Goal: Task Accomplishment & Management: Manage account settings

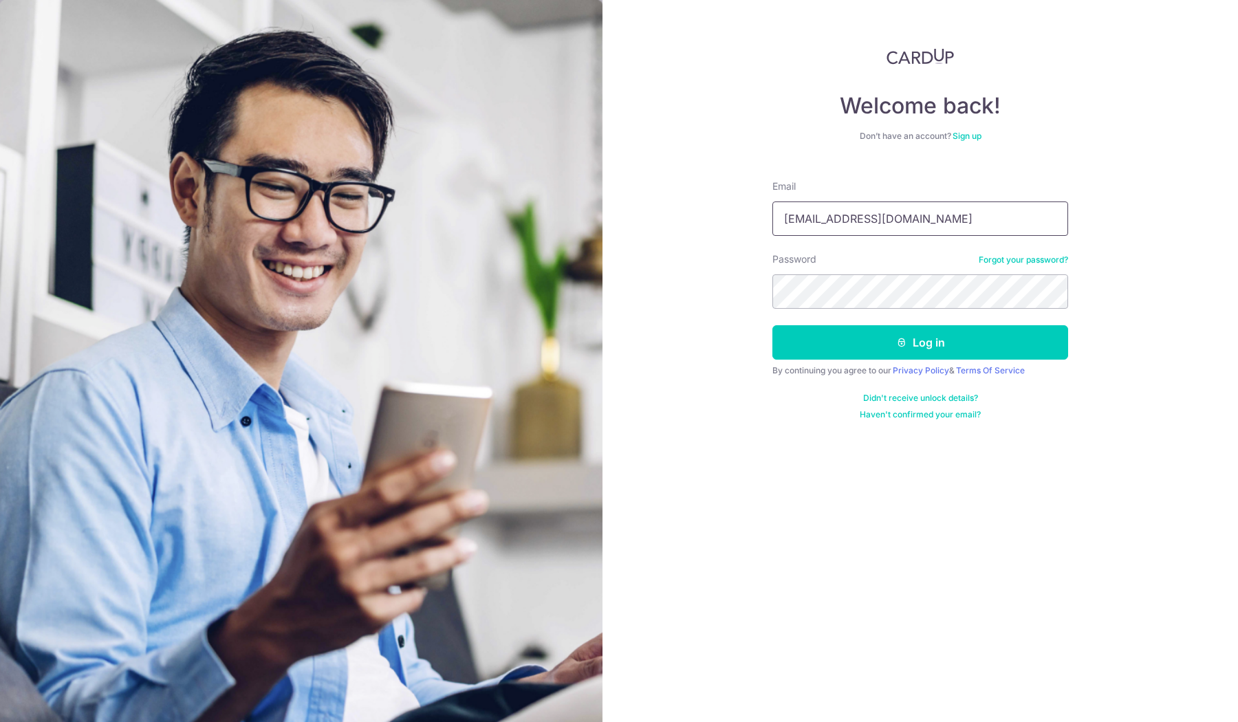
type input "[EMAIL_ADDRESS][DOMAIN_NAME]"
click at [903, 343] on icon "submit" at bounding box center [901, 342] width 11 height 11
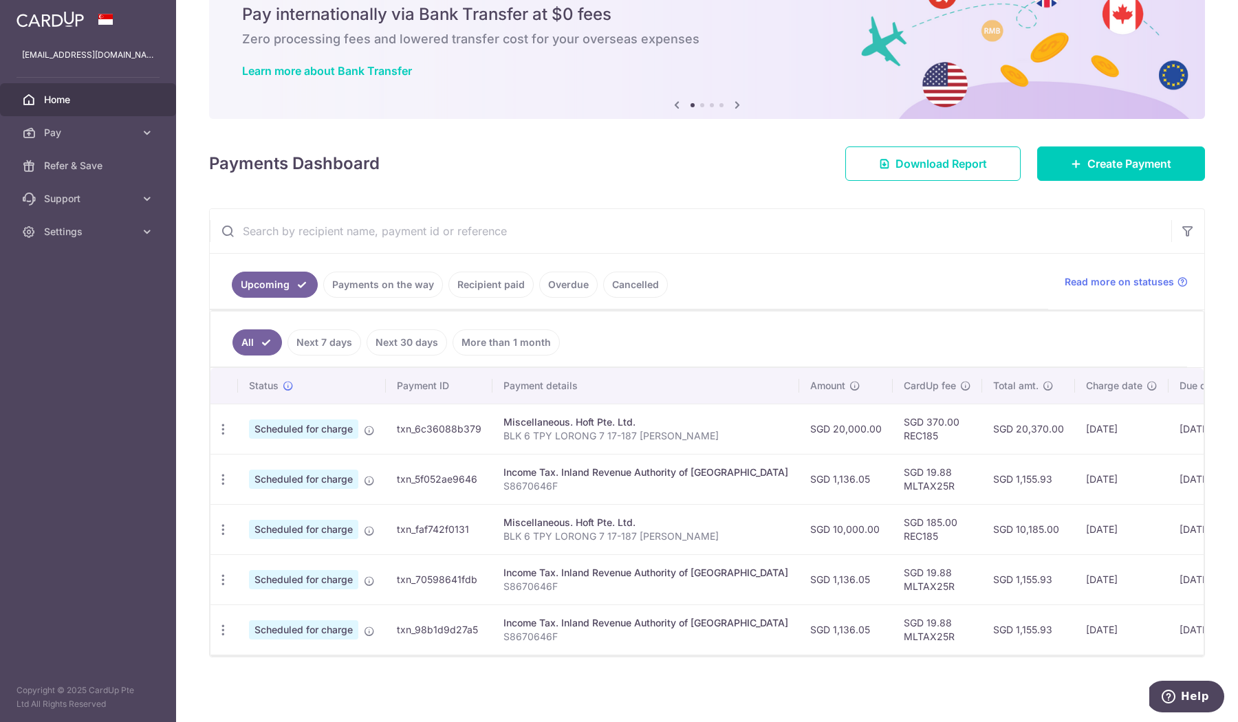
scroll to position [57, 0]
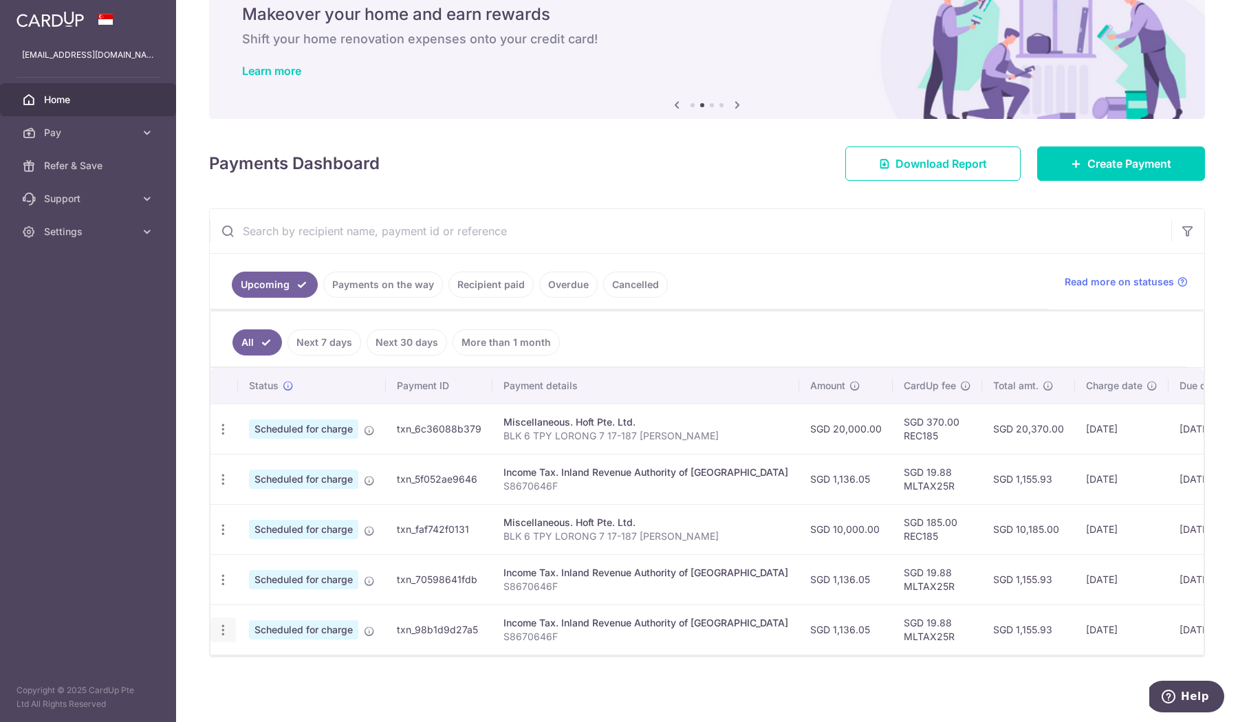
click at [226, 632] on icon "button" at bounding box center [223, 630] width 14 height 14
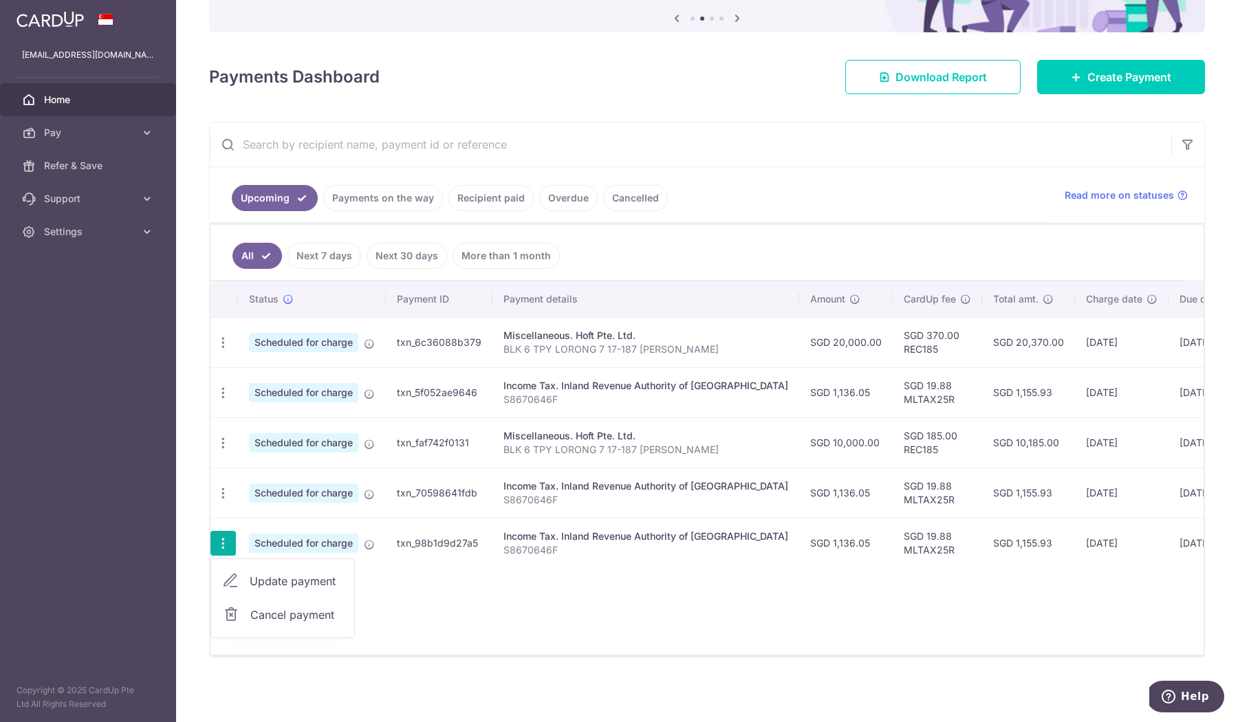
click at [291, 618] on span "Cancel payment" at bounding box center [296, 615] width 92 height 17
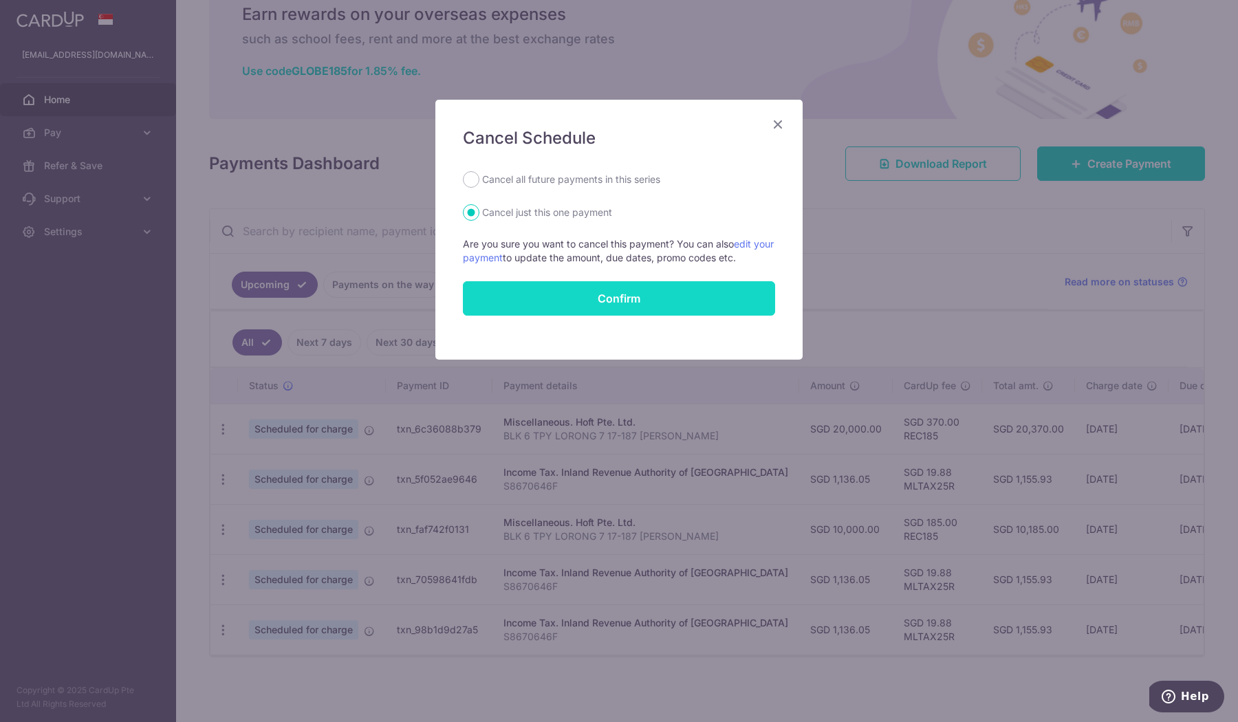
click at [620, 297] on button "Confirm" at bounding box center [619, 298] width 312 height 34
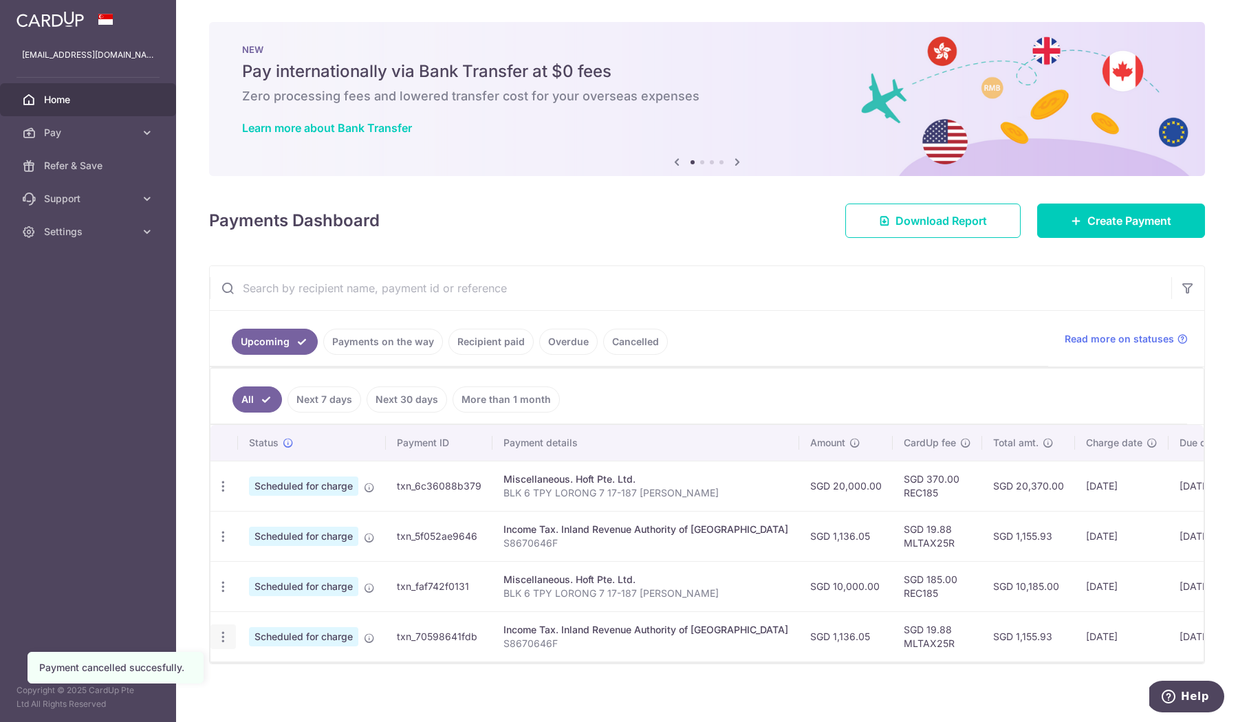
click at [229, 634] on icon "button" at bounding box center [223, 637] width 14 height 14
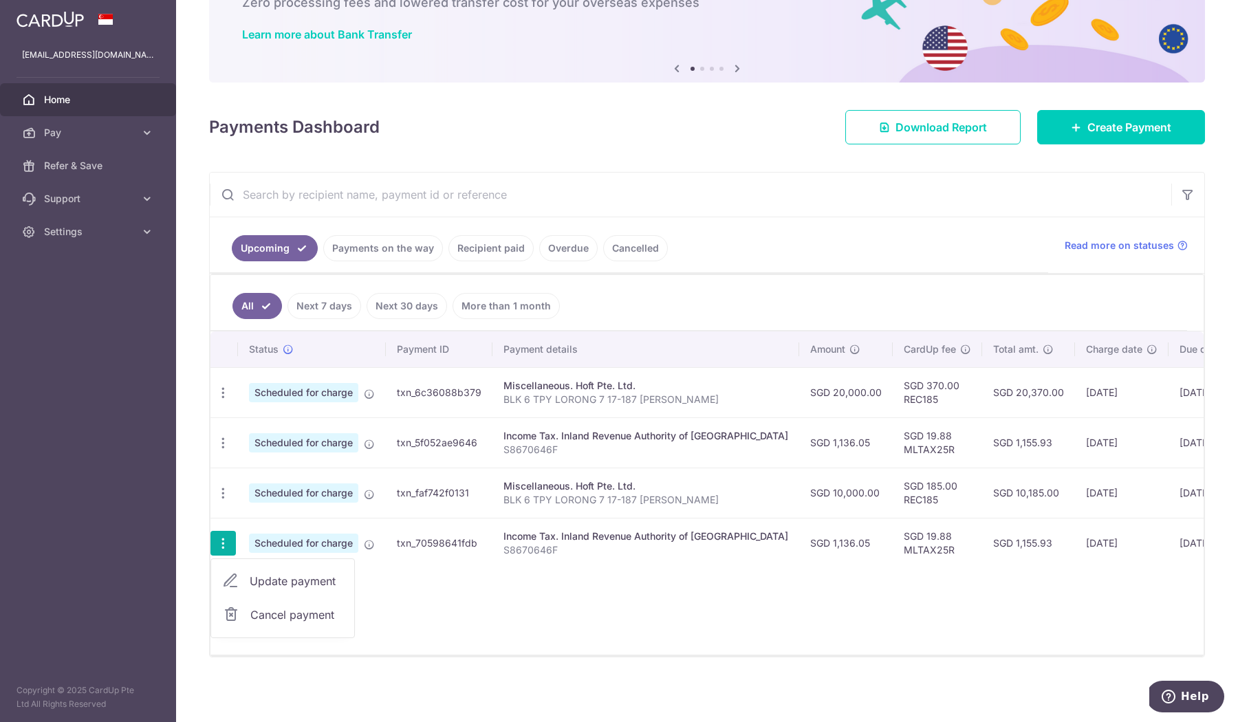
scroll to position [94, 0]
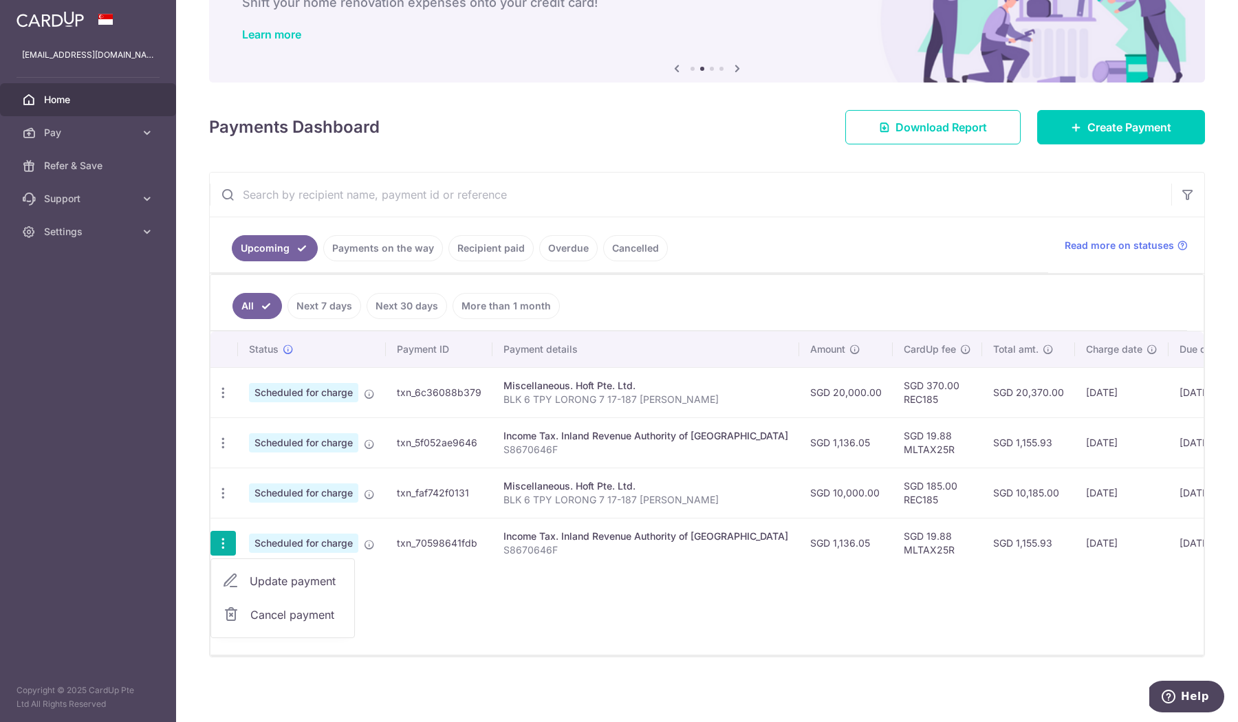
click at [271, 618] on span "Cancel payment" at bounding box center [296, 615] width 92 height 17
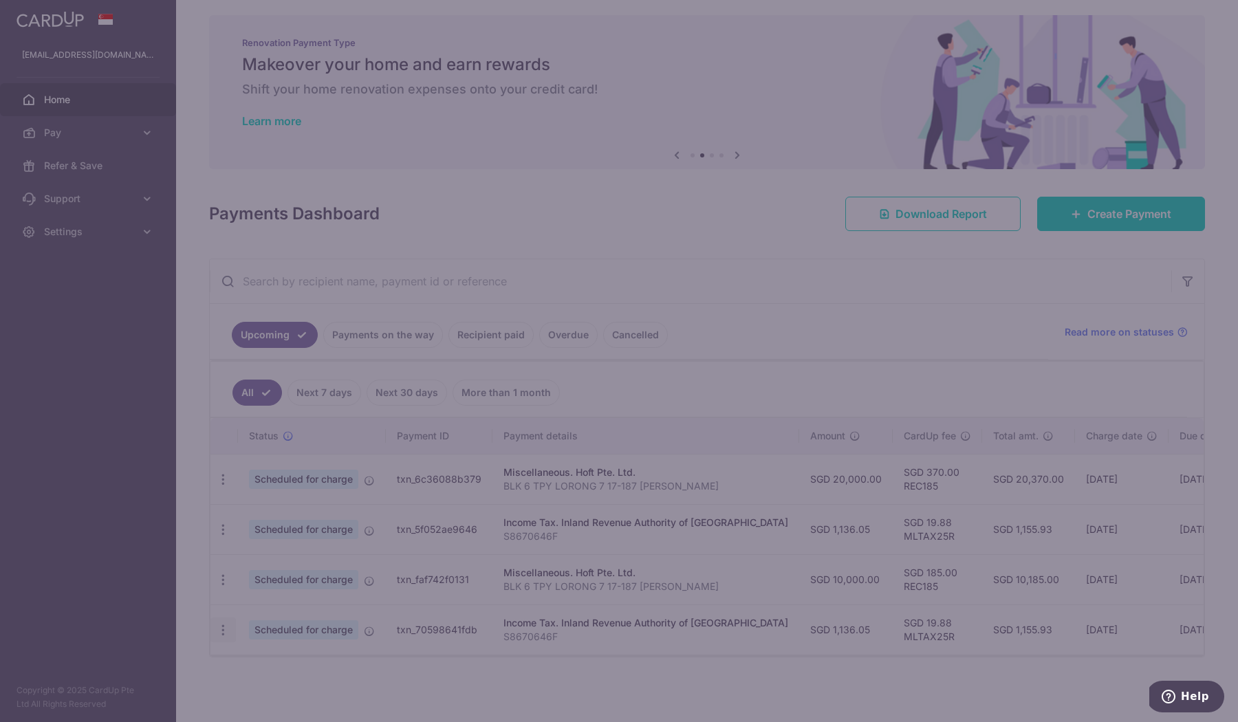
scroll to position [7, 0]
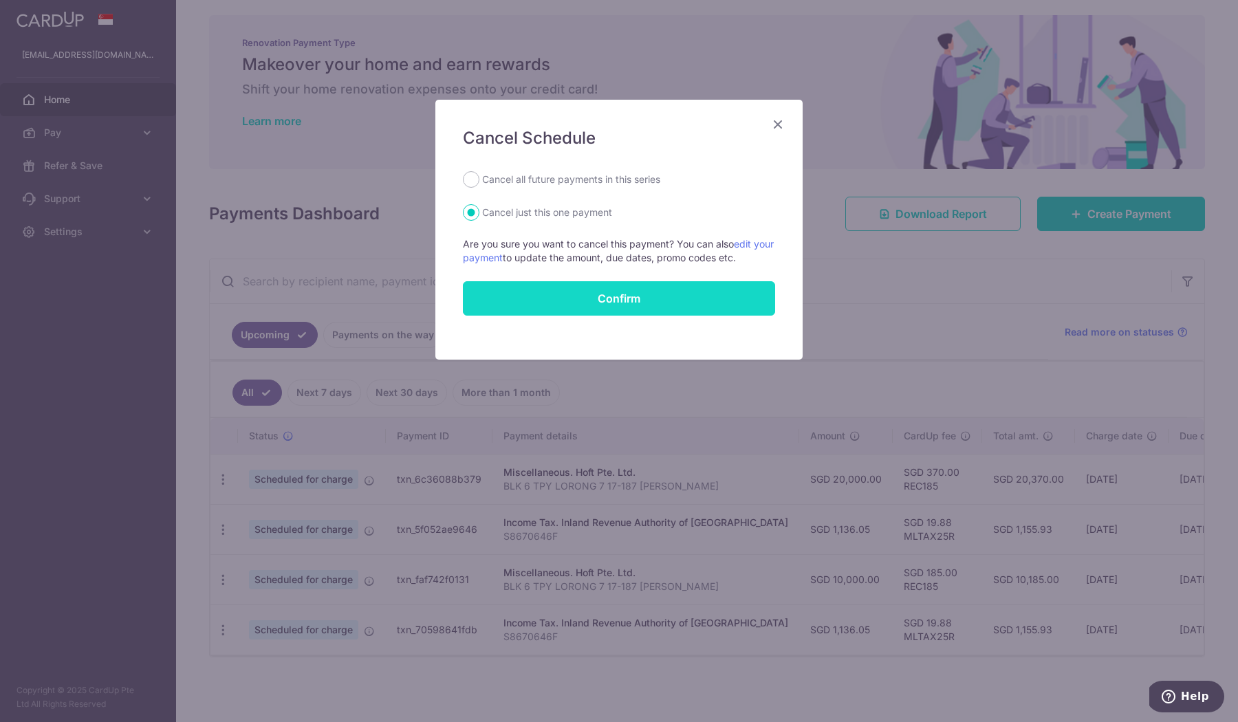
click at [665, 306] on button "Confirm" at bounding box center [619, 298] width 312 height 34
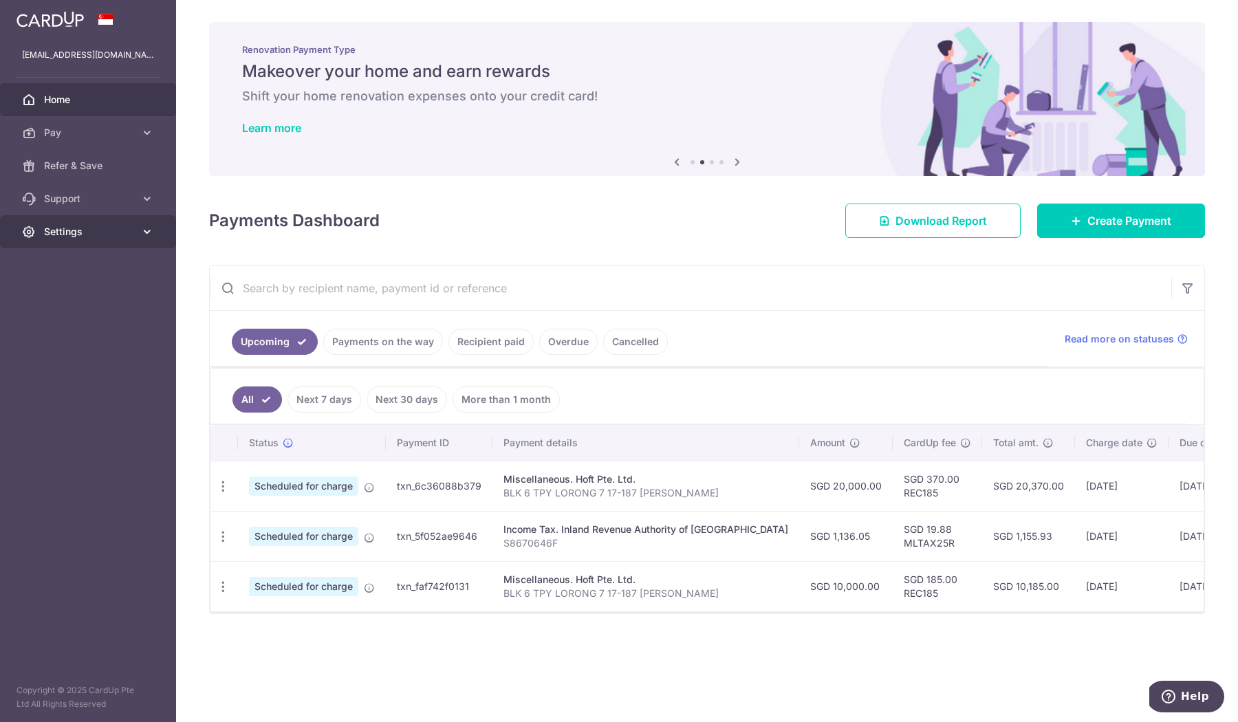
click at [131, 233] on span "Settings" at bounding box center [89, 232] width 91 height 14
click at [57, 294] on span "Logout" at bounding box center [89, 298] width 91 height 14
